Goal: Communication & Community: Answer question/provide support

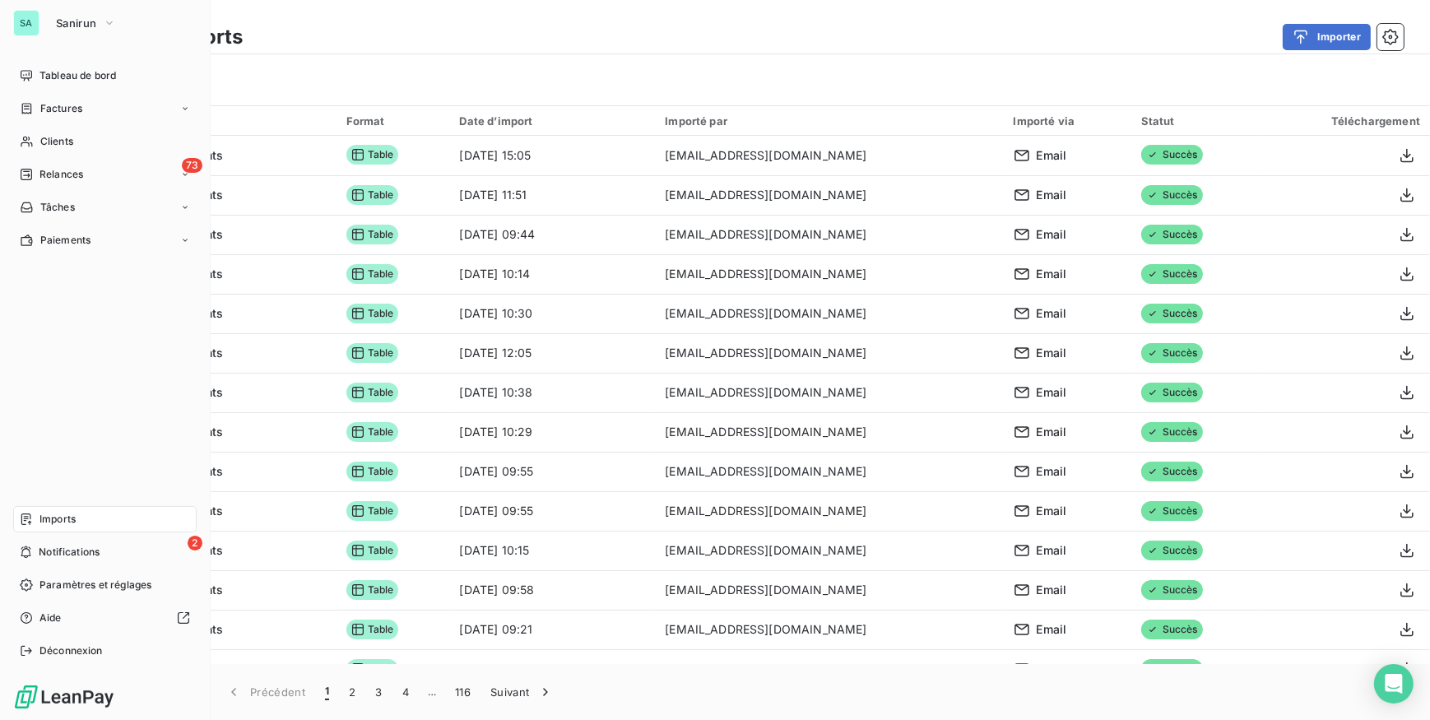
click at [32, 553] on icon at bounding box center [26, 551] width 12 height 13
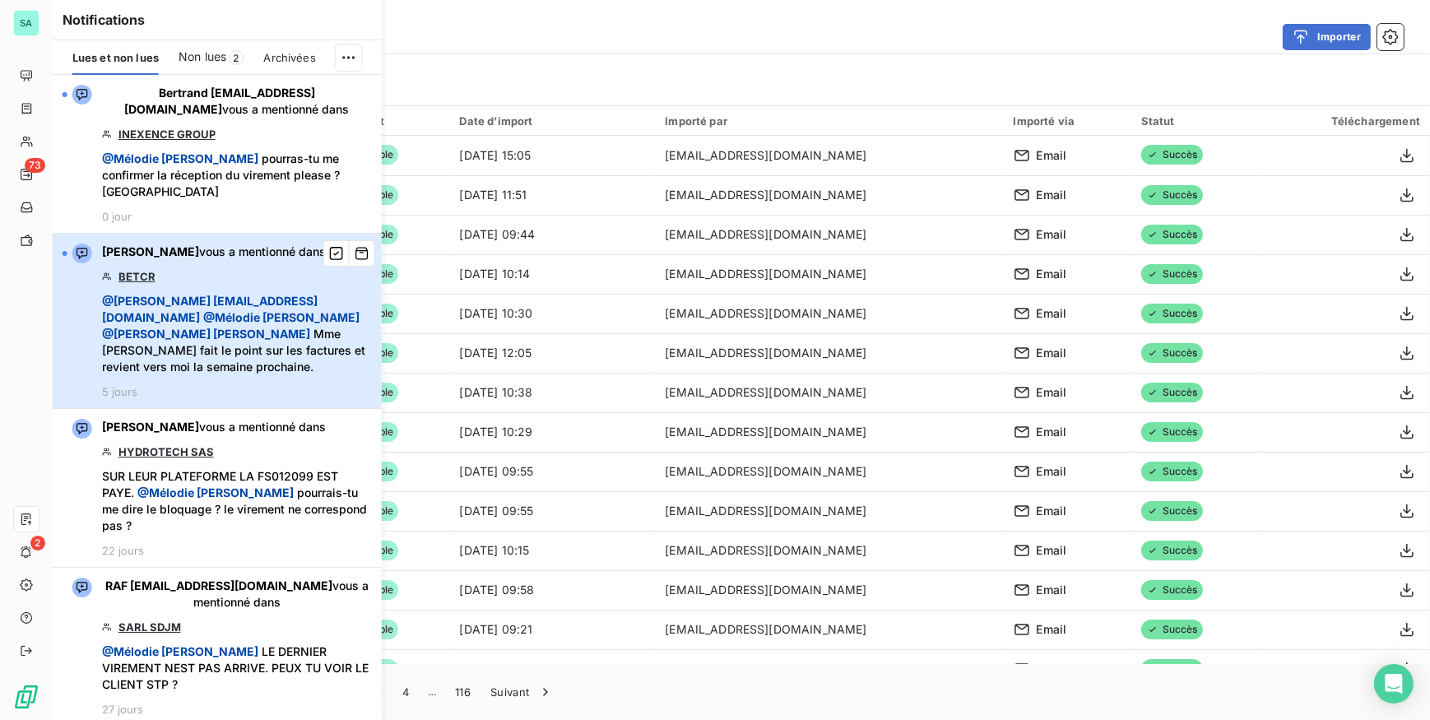
click at [225, 293] on span "@ Bertrand [EMAIL_ADDRESS][DOMAIN_NAME] @ [PERSON_NAME] @ [PERSON_NAME] Mme [PE…" at bounding box center [237, 334] width 270 height 82
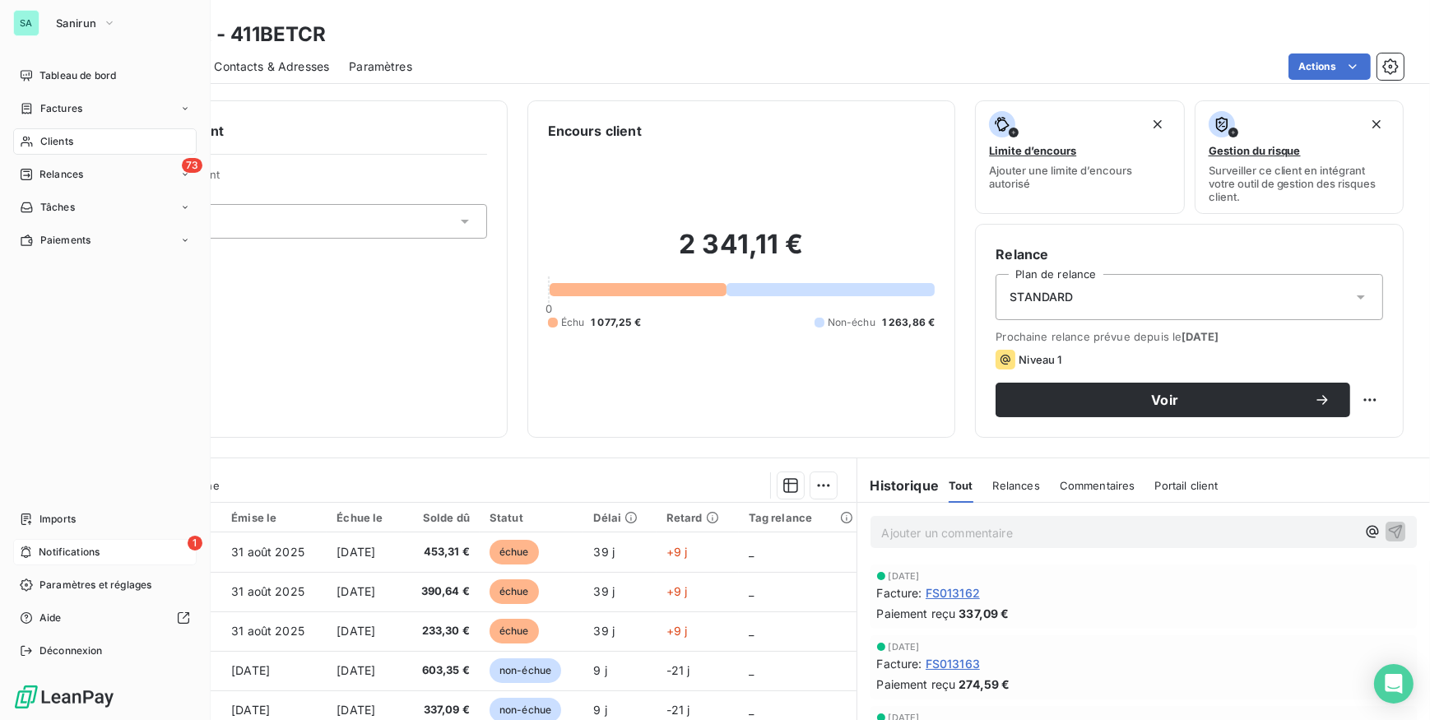
click at [39, 555] on span "Notifications" at bounding box center [69, 552] width 61 height 15
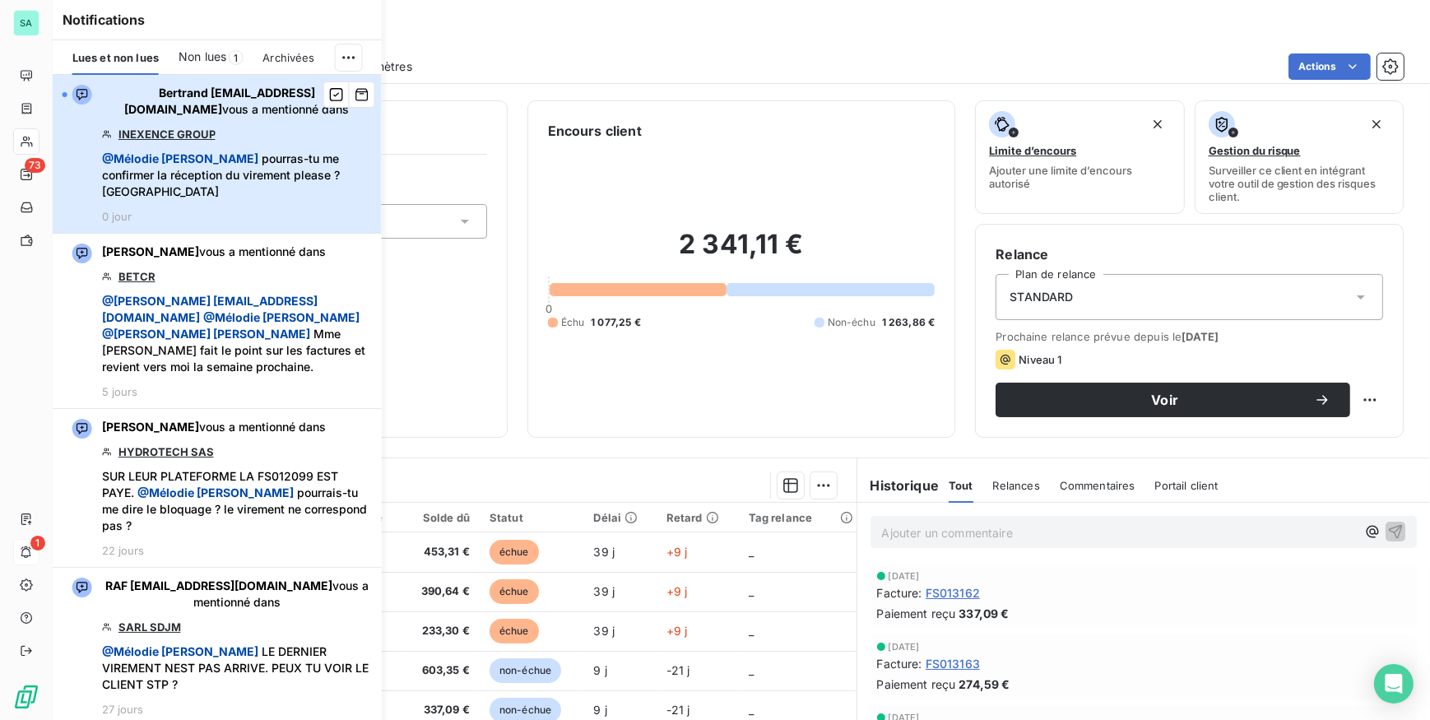
click at [288, 169] on span "@ [PERSON_NAME] pourras-tu me confirmer la réception du virement please ? [GEOG…" at bounding box center [237, 175] width 270 height 49
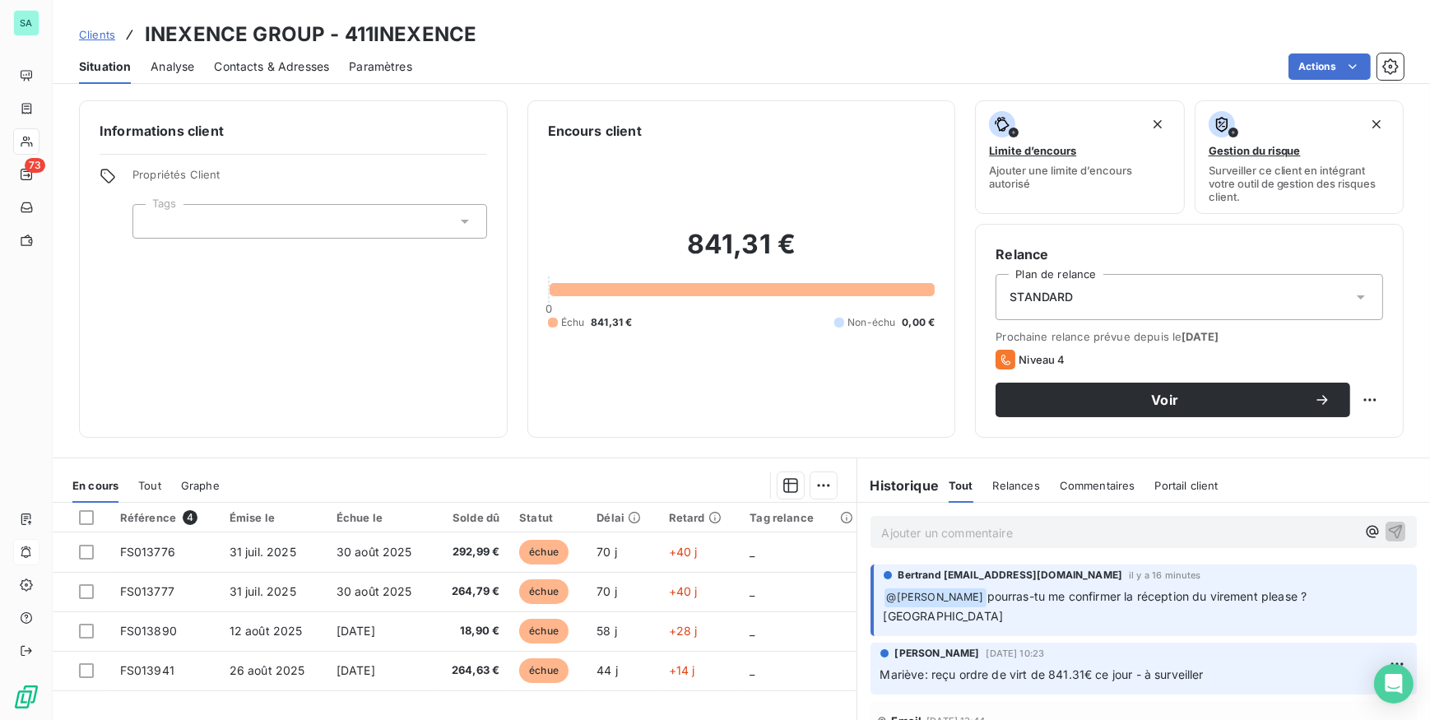
click at [958, 534] on p "Ajouter un commentaire ﻿" at bounding box center [1119, 532] width 475 height 21
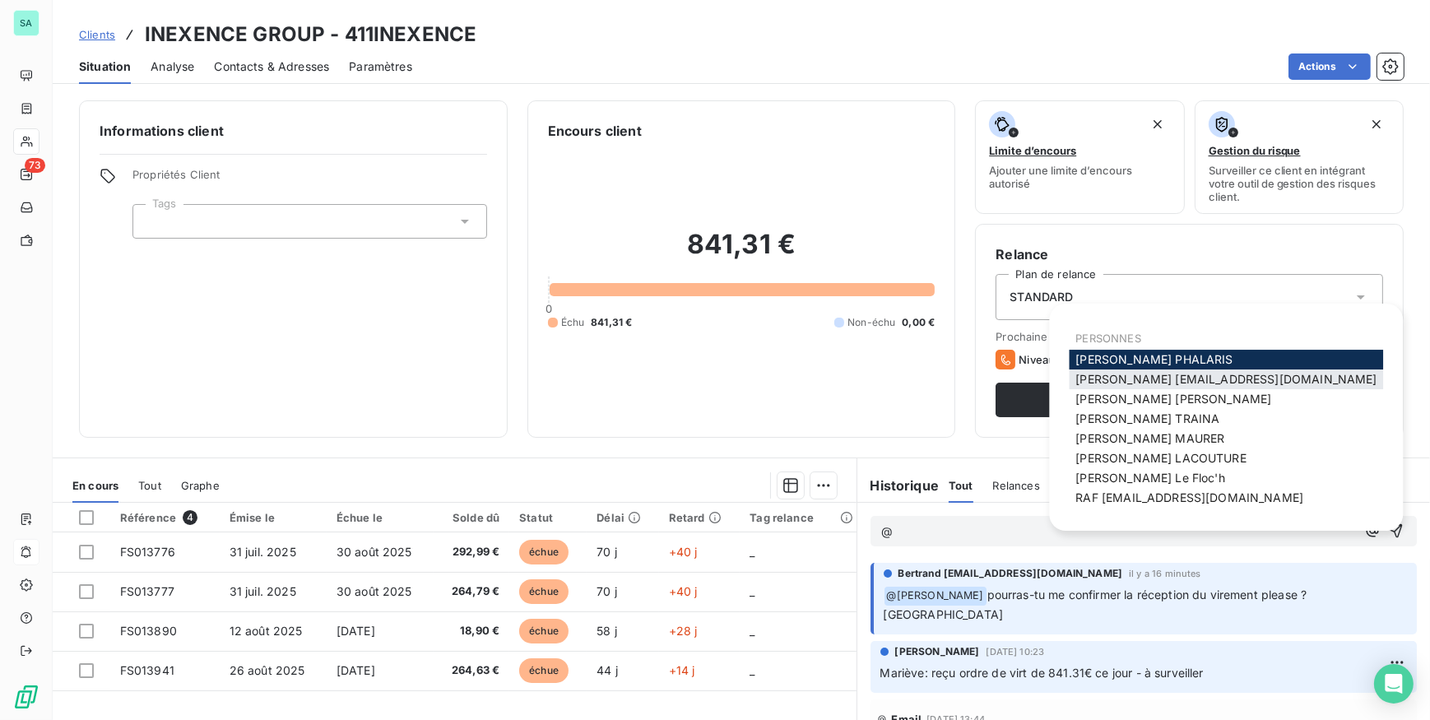
click at [1118, 381] on span "Bertrand [EMAIL_ADDRESS][DOMAIN_NAME]" at bounding box center [1225, 379] width 301 height 14
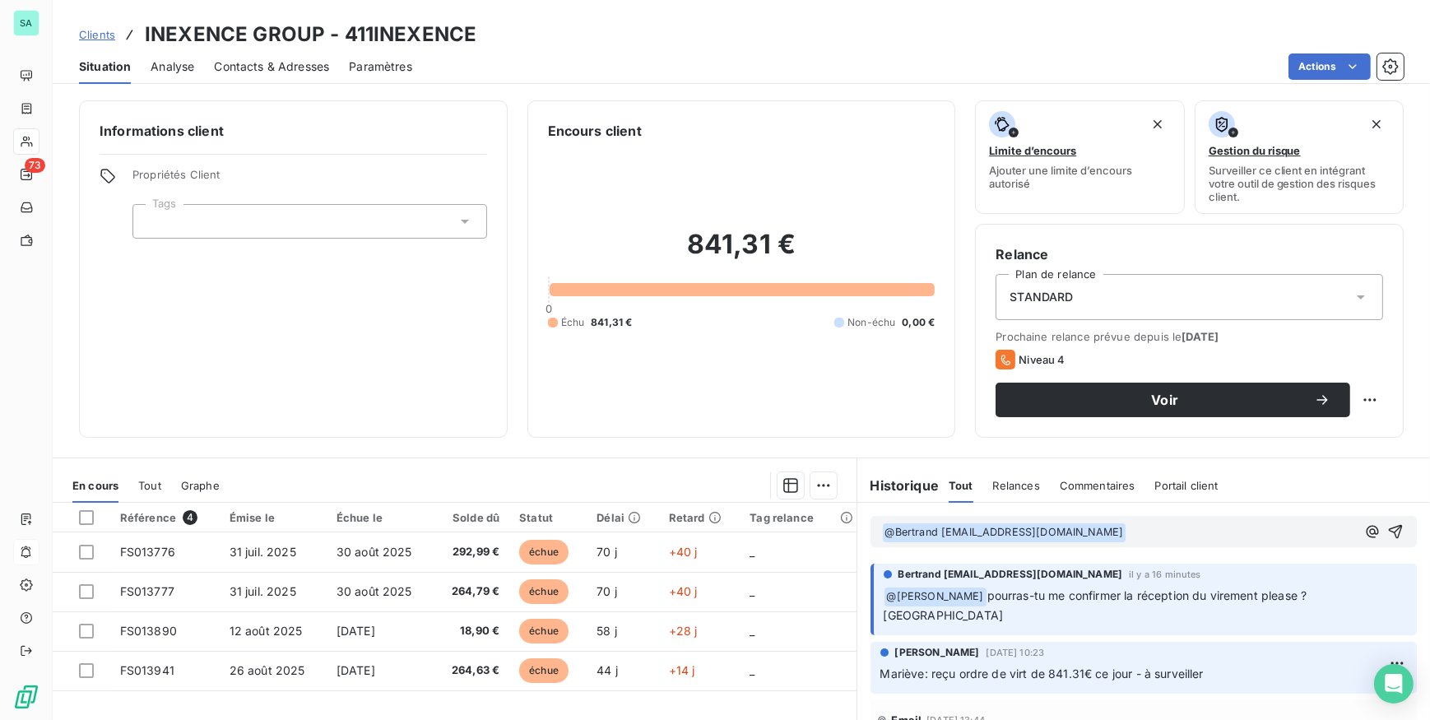
click at [1135, 536] on p "﻿ @ Bertrand [EMAIL_ADDRESS][DOMAIN_NAME] ﻿ ﻿" at bounding box center [1119, 532] width 475 height 20
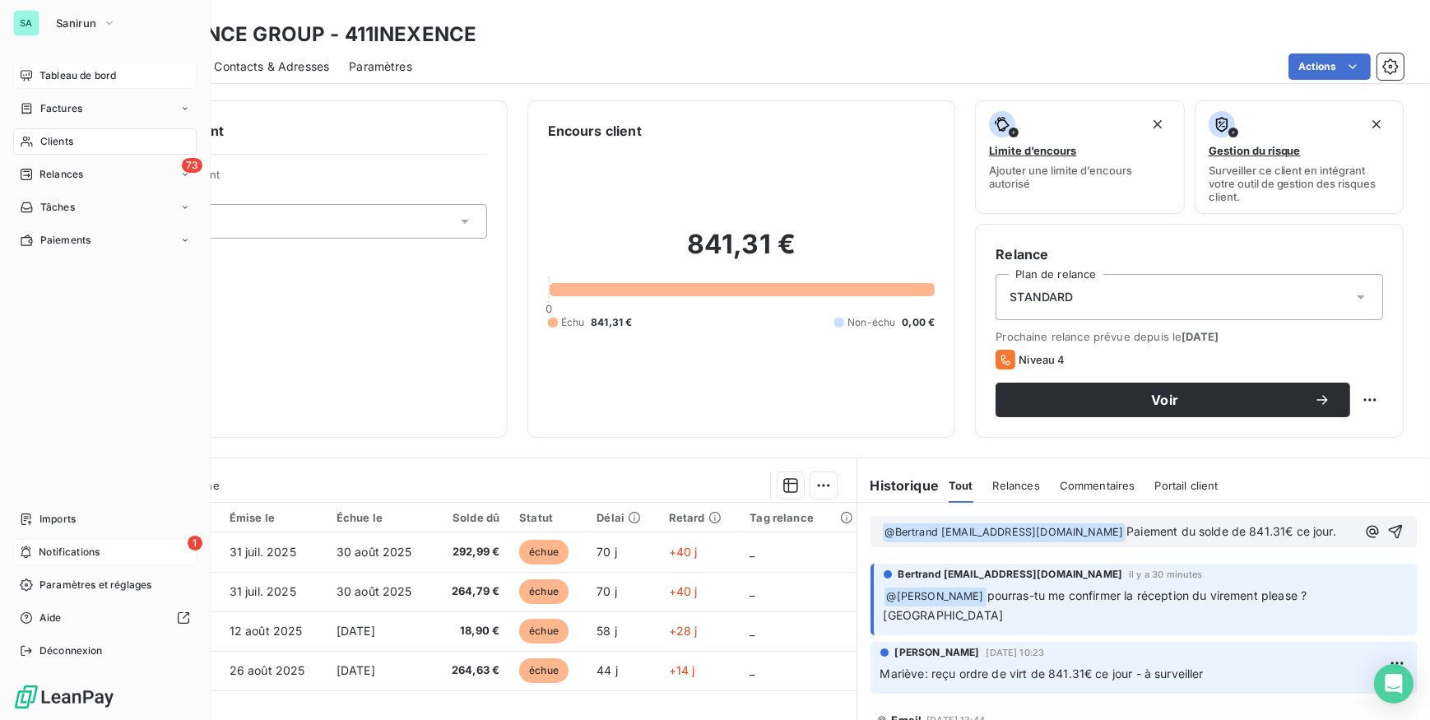
click at [61, 80] on span "Tableau de bord" at bounding box center [77, 75] width 77 height 15
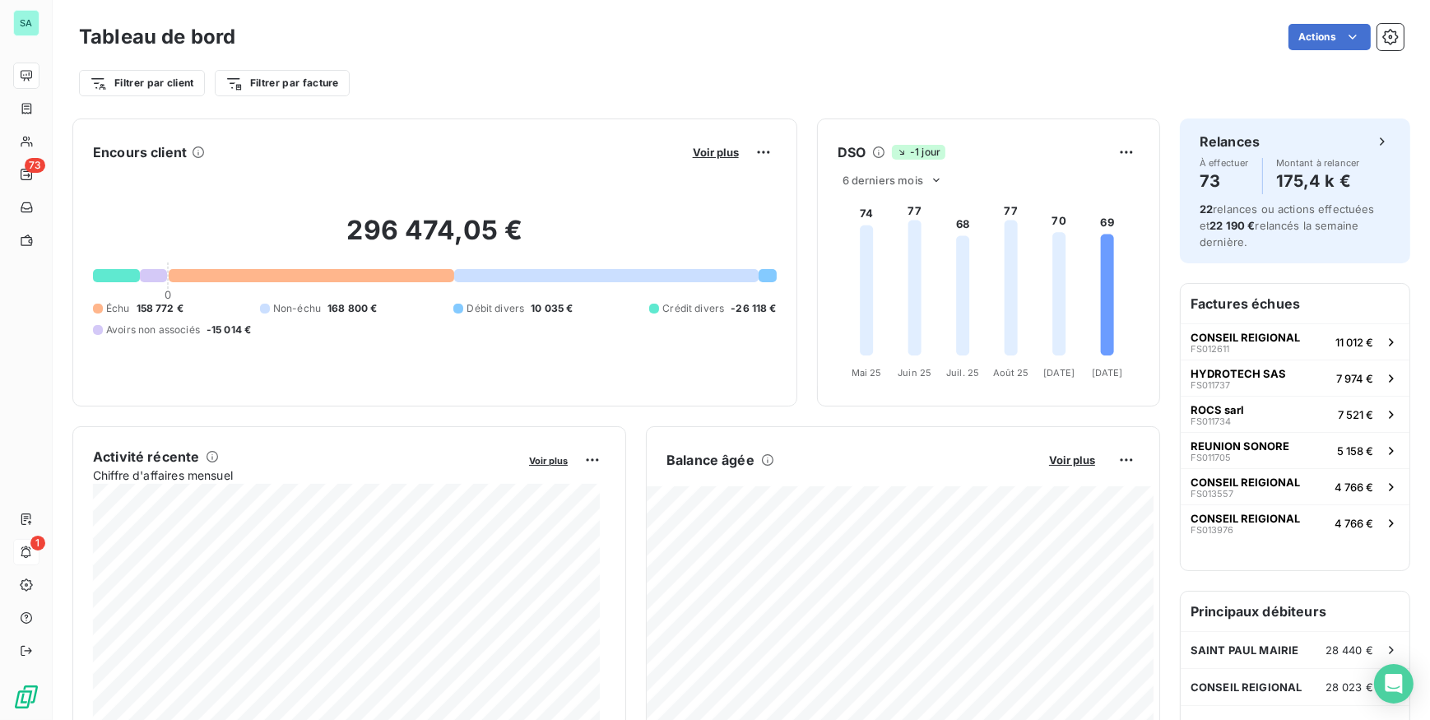
click at [532, 384] on div "296 474,05 € 0 Échu 158 772 € Non-échu 168 800 € Débit divers 10 035 € Crédit d…" at bounding box center [435, 275] width 684 height 220
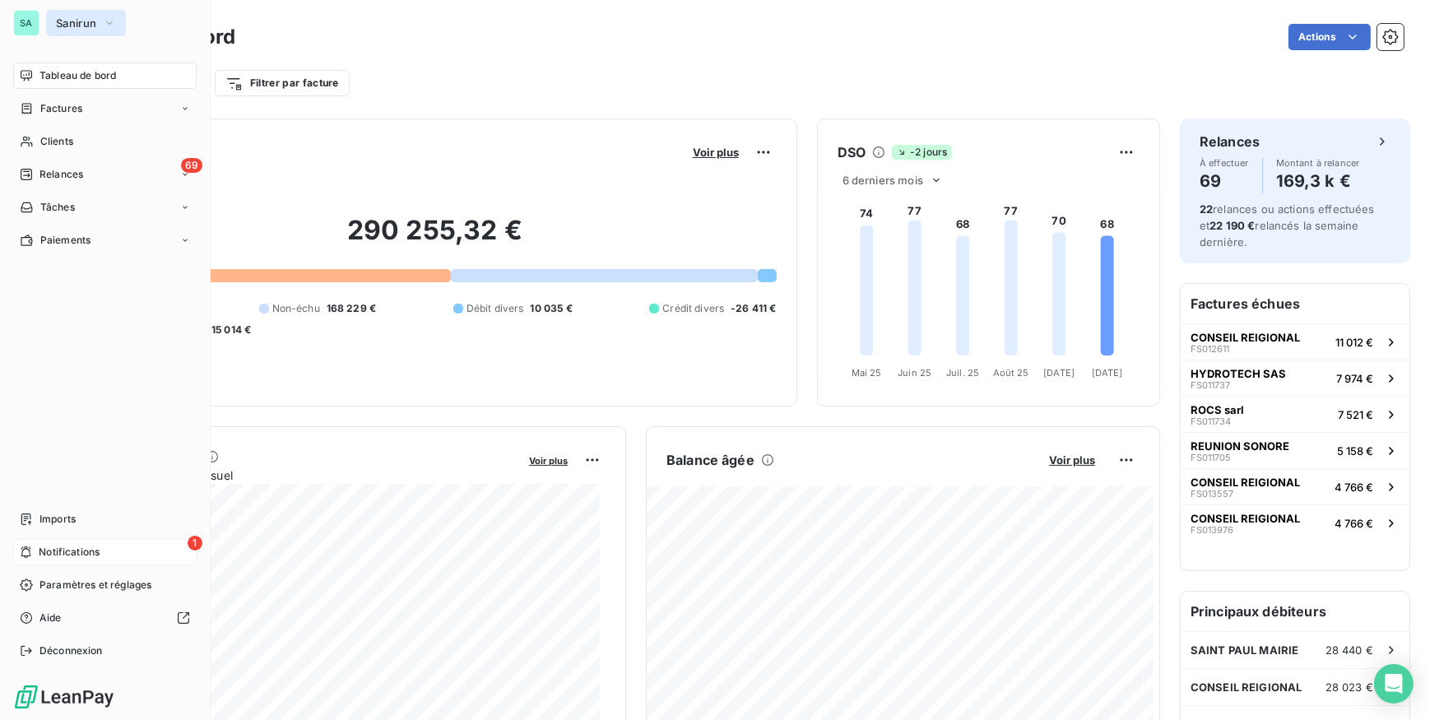
click at [65, 29] on span "Sanirun" at bounding box center [76, 22] width 40 height 13
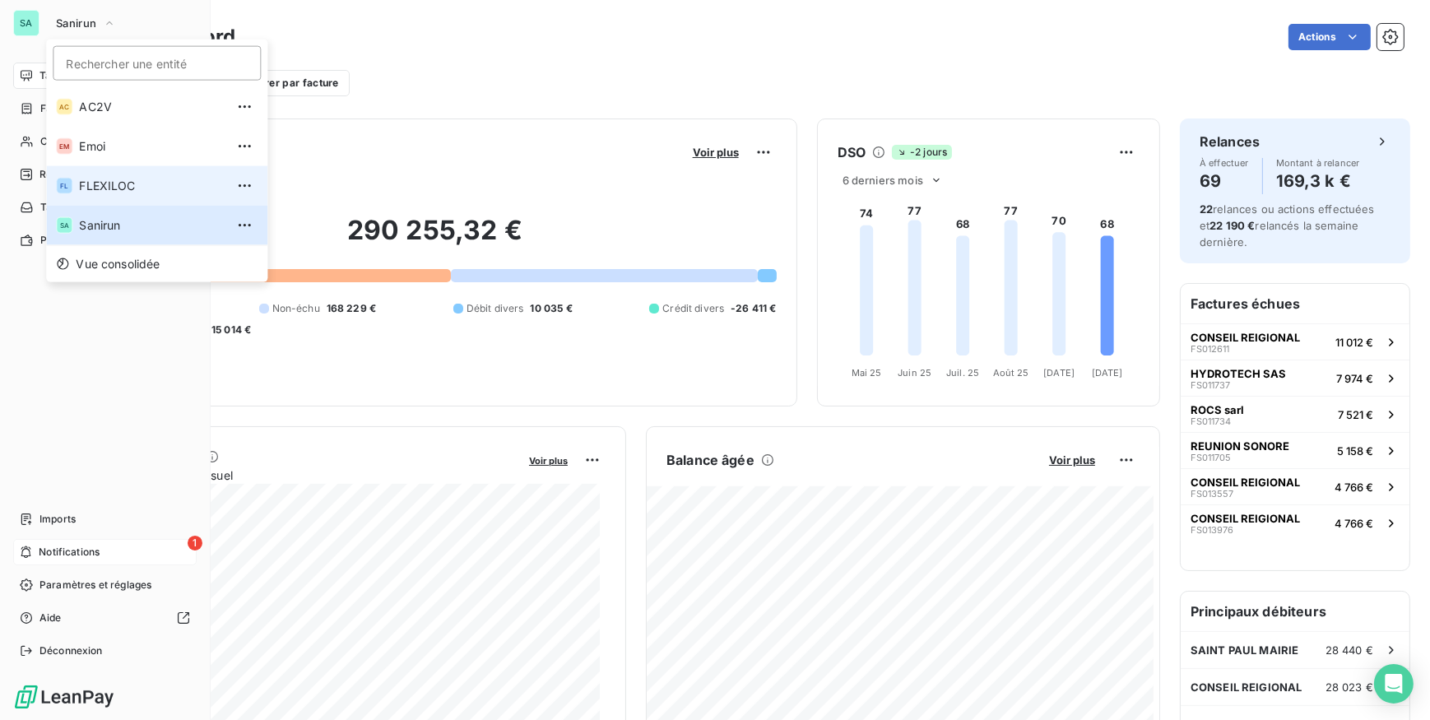
click at [87, 185] on span "FLEXILOC" at bounding box center [152, 186] width 146 height 16
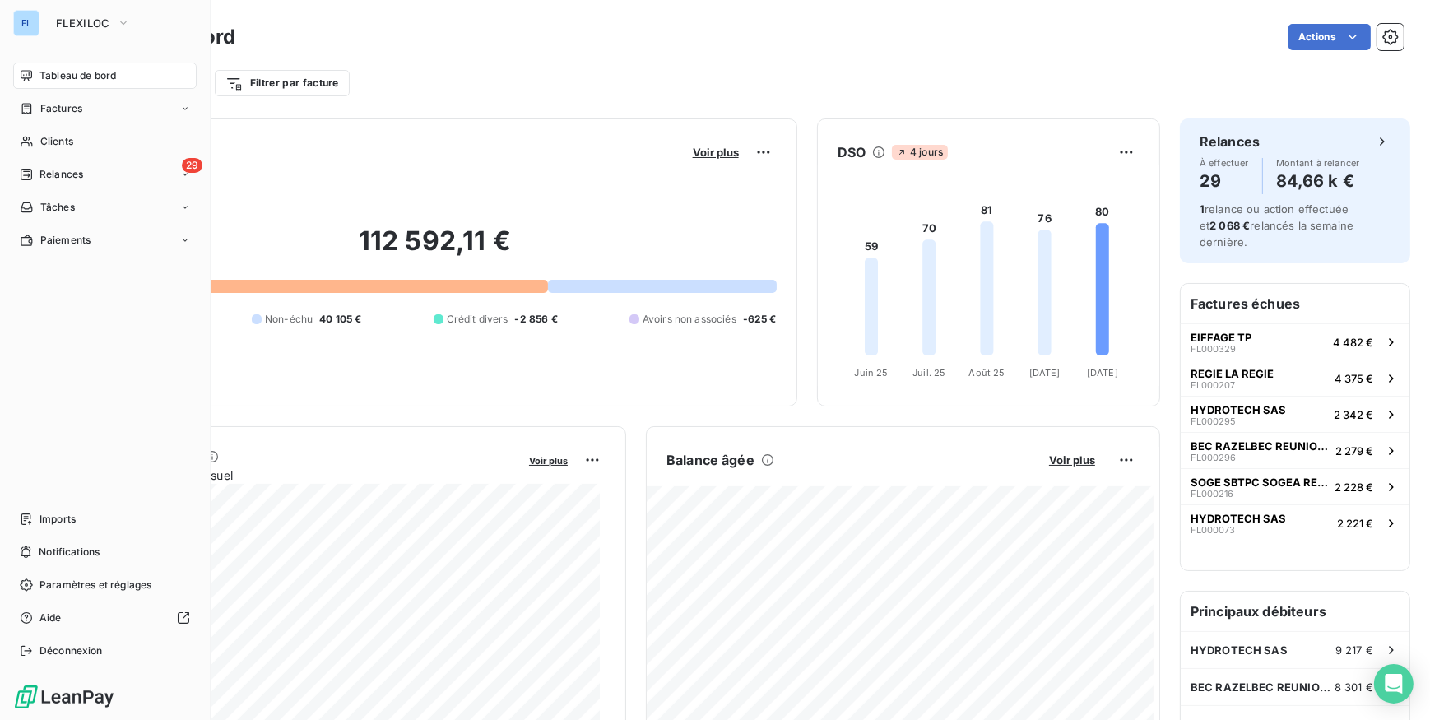
click at [1059, 37] on div "Actions" at bounding box center [829, 37] width 1149 height 26
click at [153, 138] on div "Clients" at bounding box center [104, 141] width 183 height 26
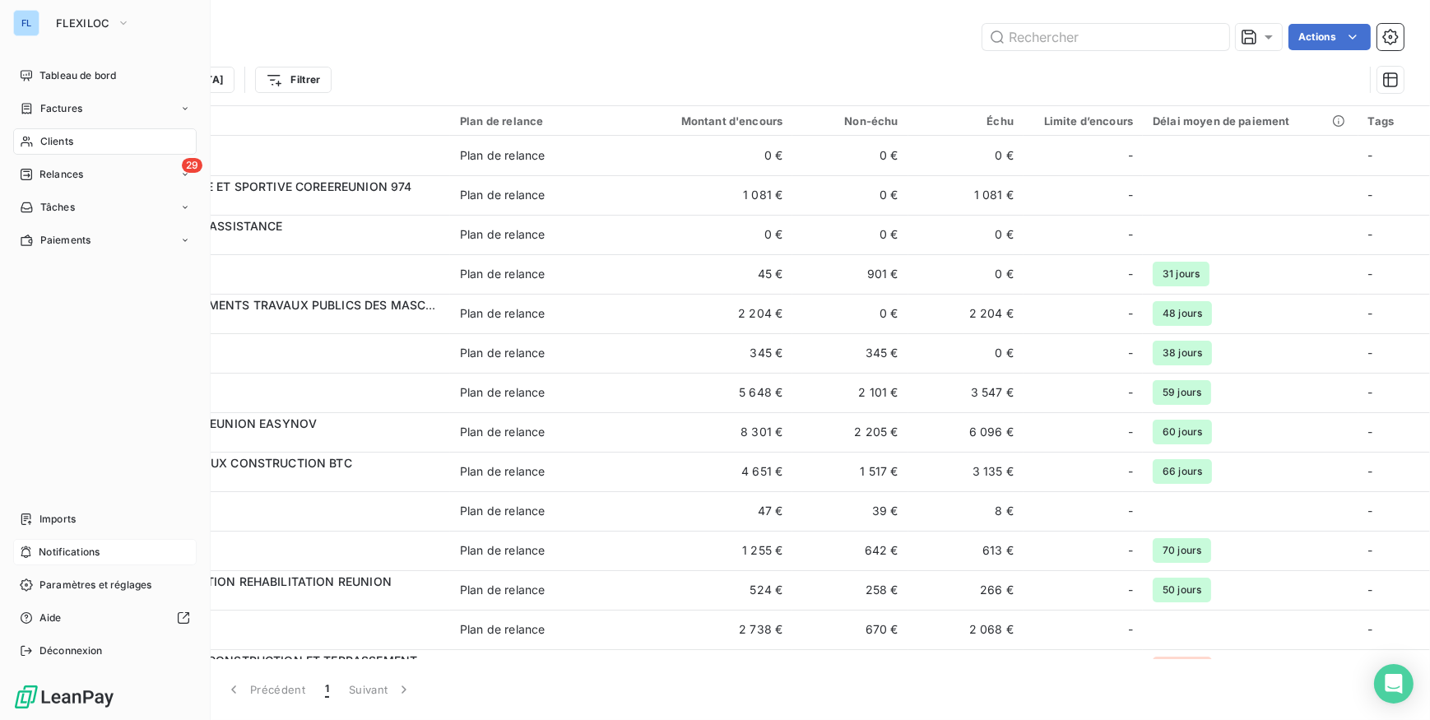
click at [41, 550] on span "Notifications" at bounding box center [69, 552] width 61 height 15
click at [85, 20] on span "FLEXILOC" at bounding box center [83, 22] width 54 height 13
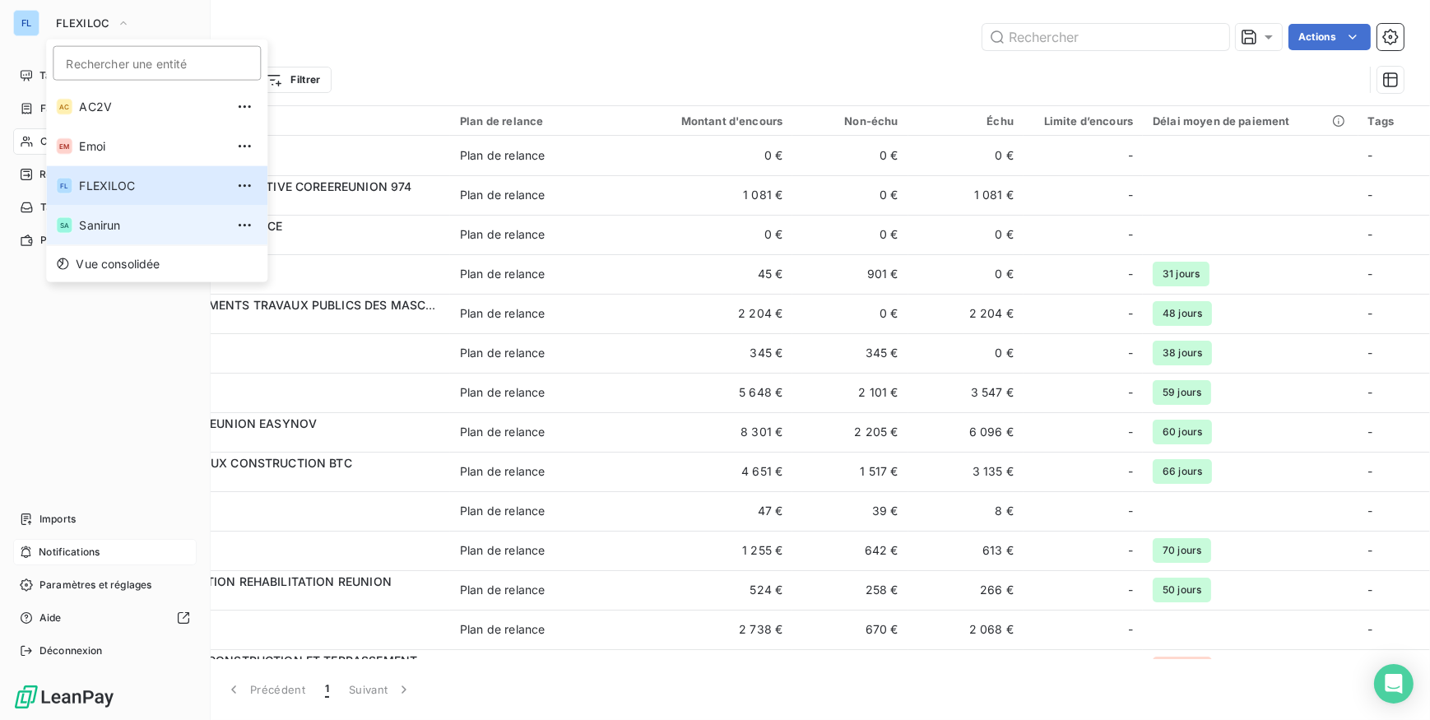
click at [74, 231] on li "SA Sanirun" at bounding box center [156, 225] width 221 height 39
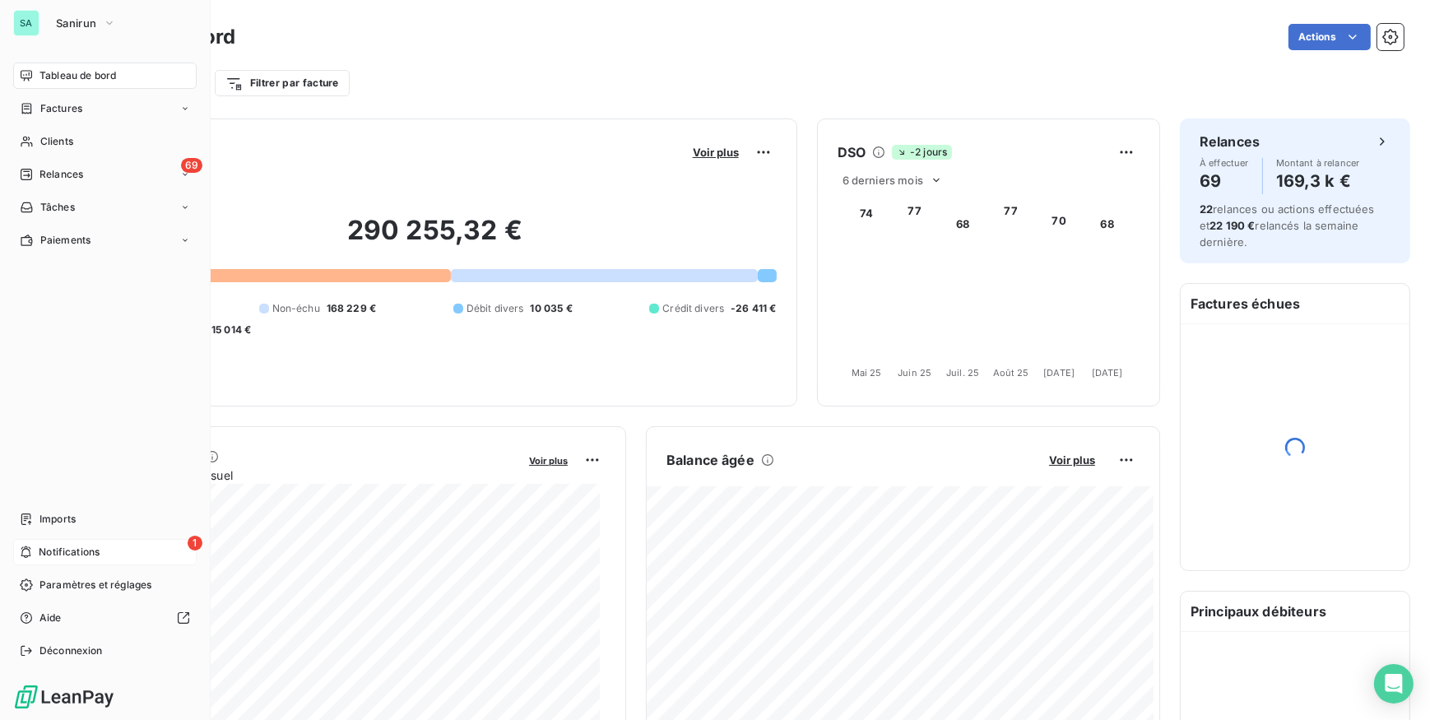
click at [125, 551] on div "1 Notifications" at bounding box center [104, 552] width 183 height 26
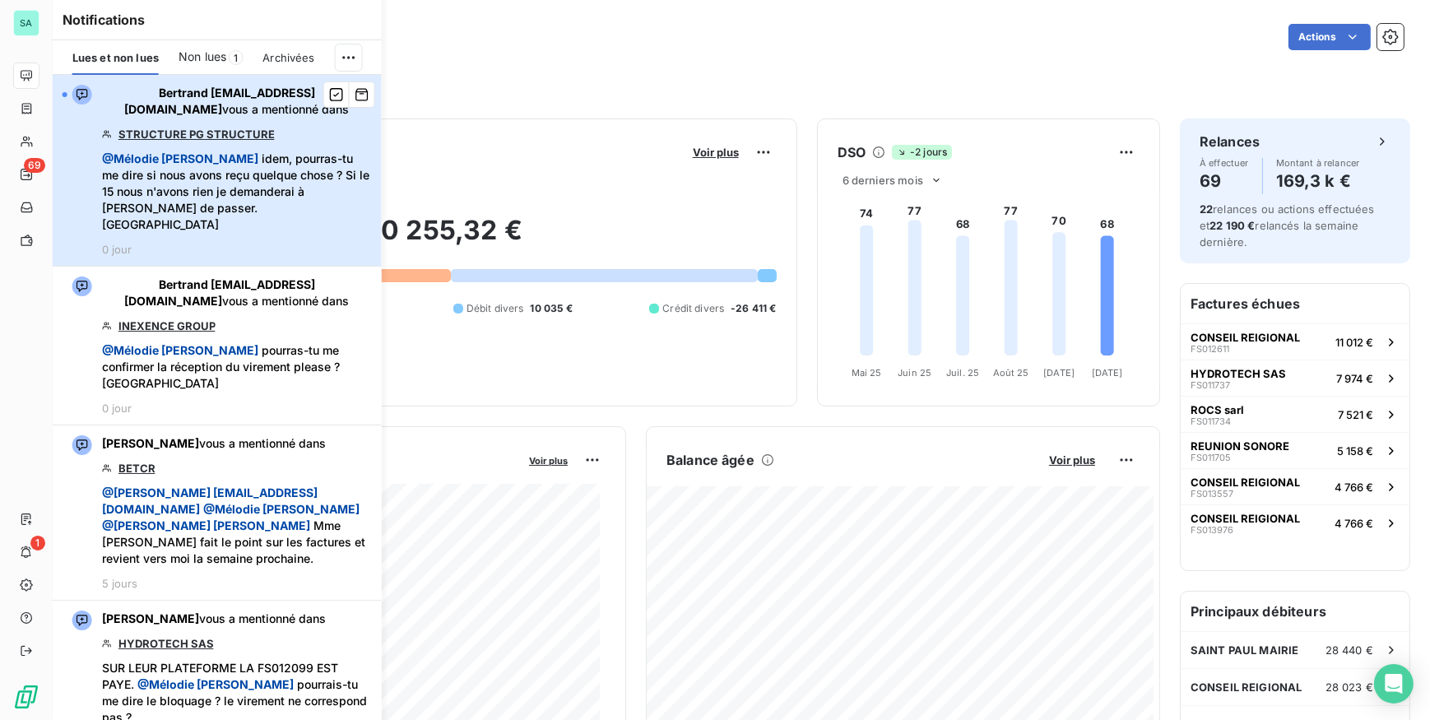
click at [230, 218] on div "[PERSON_NAME] [EMAIL_ADDRESS][DOMAIN_NAME] vous a mentionné dans STRUCTURE PG S…" at bounding box center [237, 170] width 270 height 171
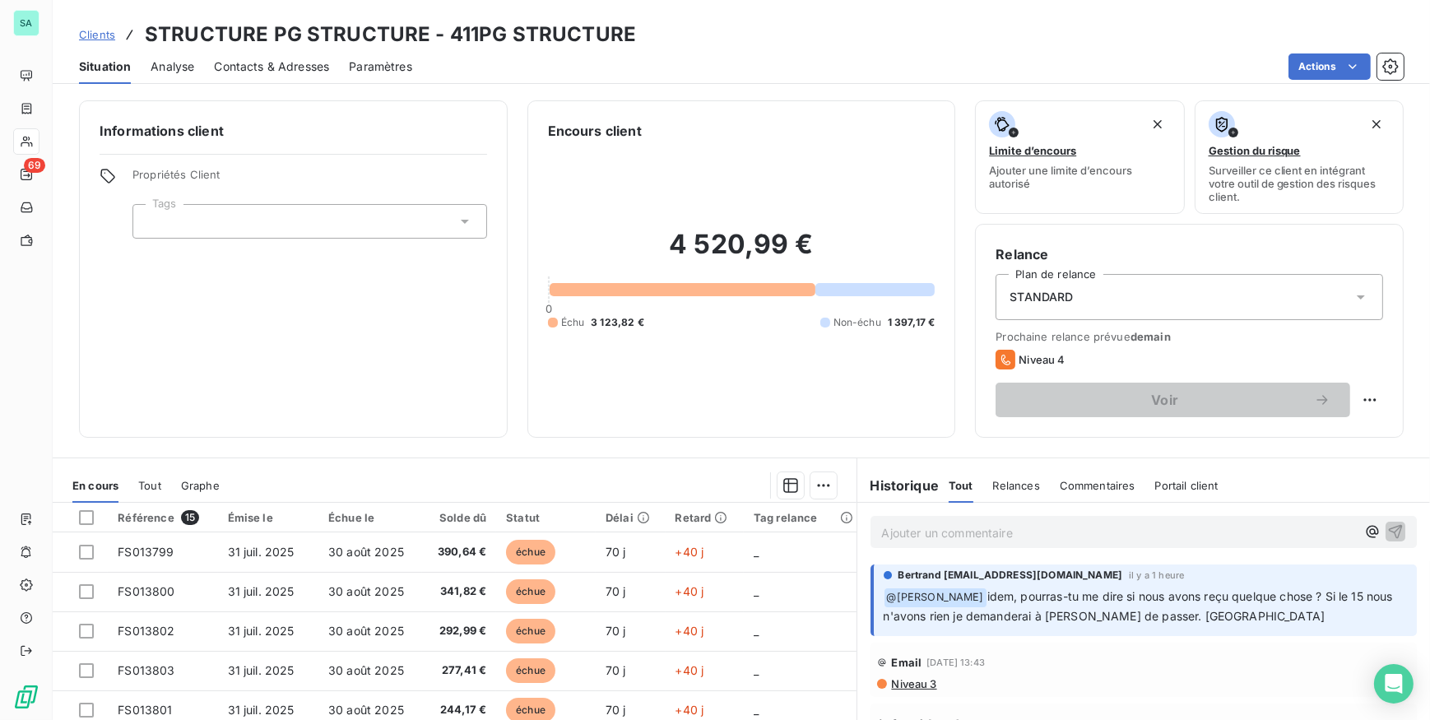
click at [1275, 618] on p "﻿ @ [PERSON_NAME] idem, pourras-tu me dire si nous avons reçu quelque chose ? S…" at bounding box center [1146, 606] width 524 height 39
click at [902, 629] on div "[PERSON_NAME] [EMAIL_ADDRESS][DOMAIN_NAME] il y a 1 heure ﻿ @ [PERSON_NAME] ide…" at bounding box center [1143, 600] width 547 height 72
click at [1084, 533] on p "Ajouter un commentaire ﻿" at bounding box center [1119, 532] width 475 height 21
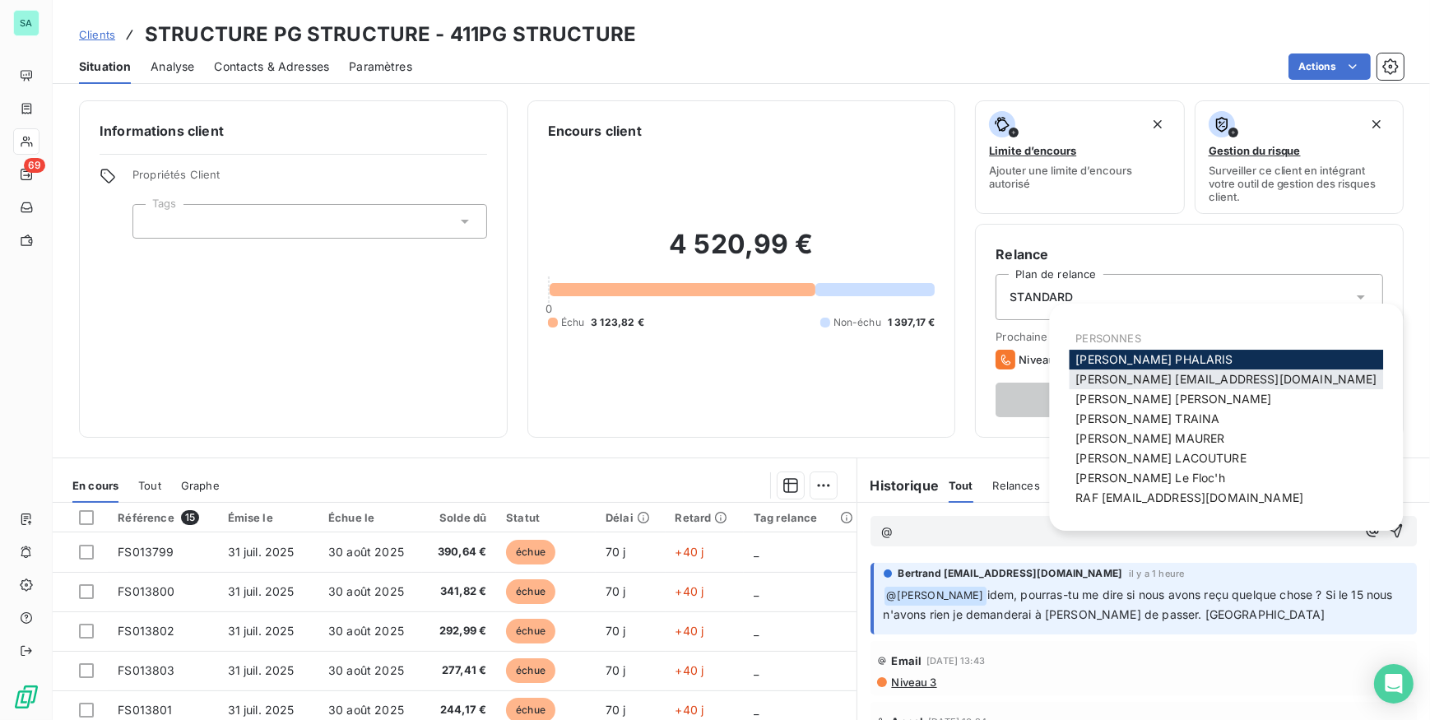
click at [1132, 381] on span "Bertrand [EMAIL_ADDRESS][DOMAIN_NAME]" at bounding box center [1225, 379] width 301 height 14
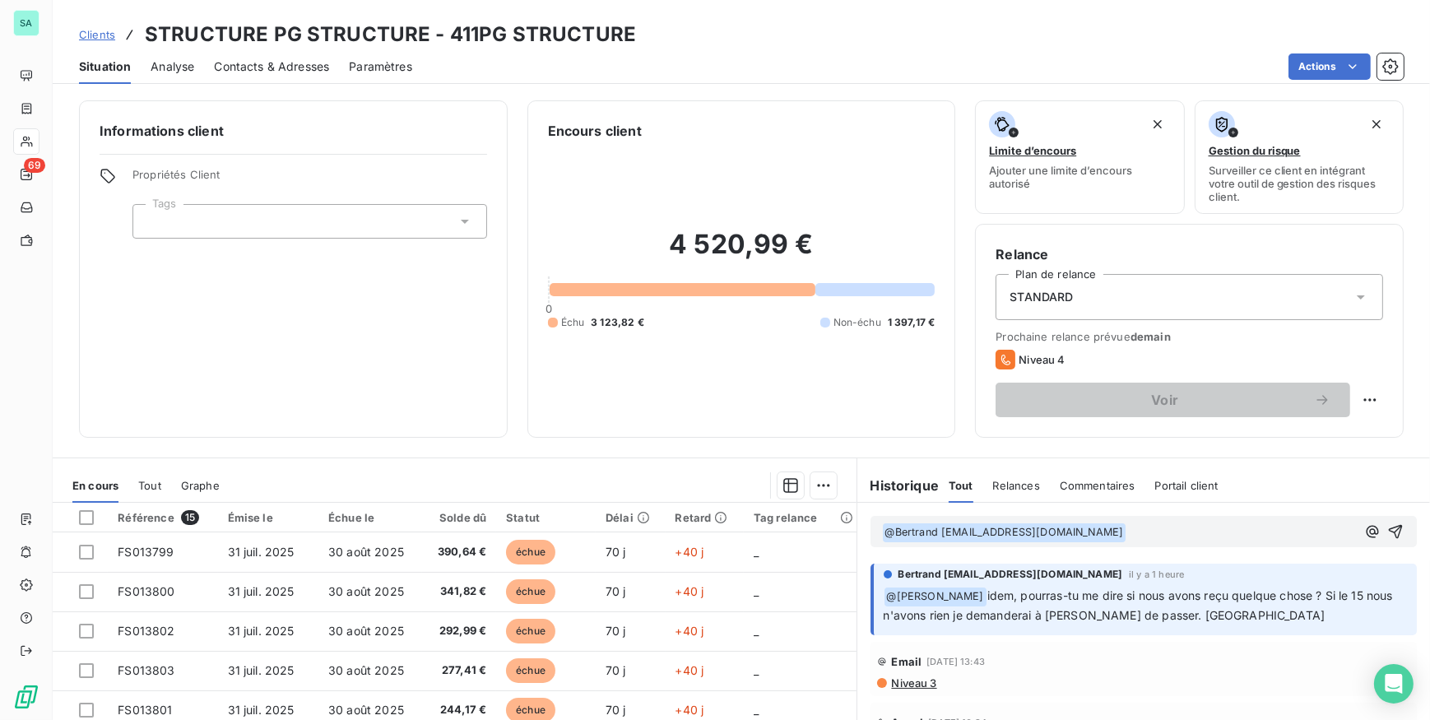
click at [1121, 531] on p "﻿ @ Bertrand [EMAIL_ADDRESS][DOMAIN_NAME] ﻿ ﻿" at bounding box center [1119, 532] width 475 height 20
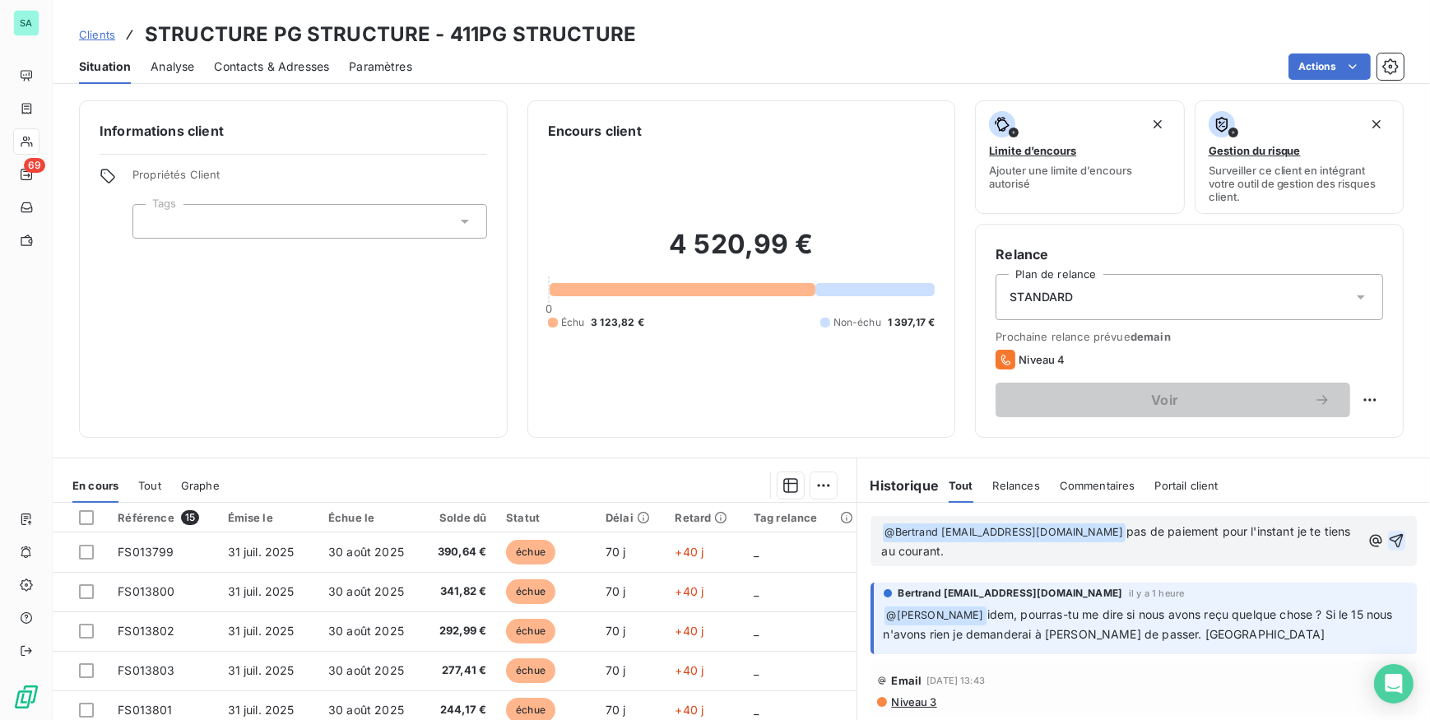
click at [1388, 542] on icon "button" at bounding box center [1396, 540] width 16 height 16
